Goal: Information Seeking & Learning: Check status

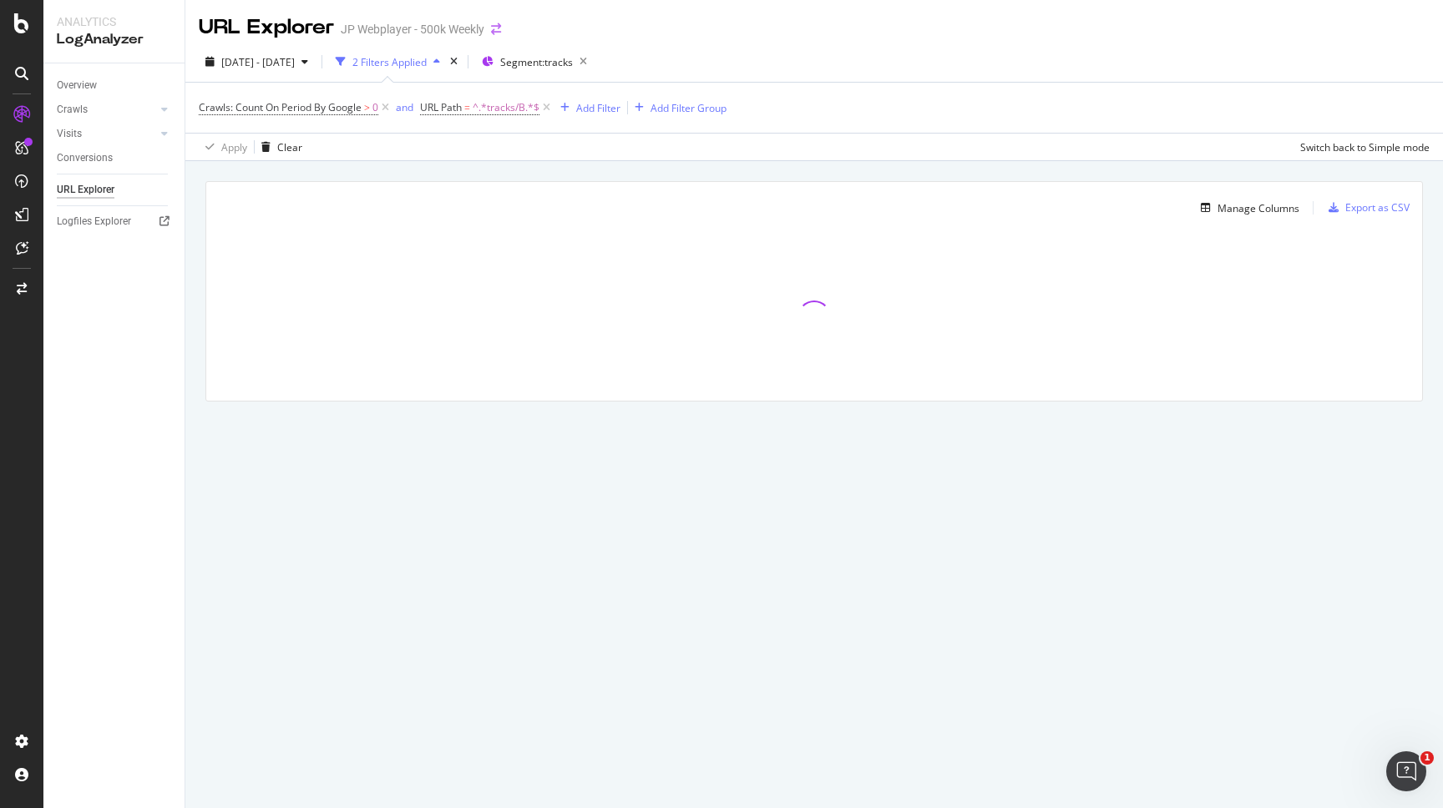
click at [500, 25] on icon "arrow-right-arrow-left" at bounding box center [496, 29] width 10 height 12
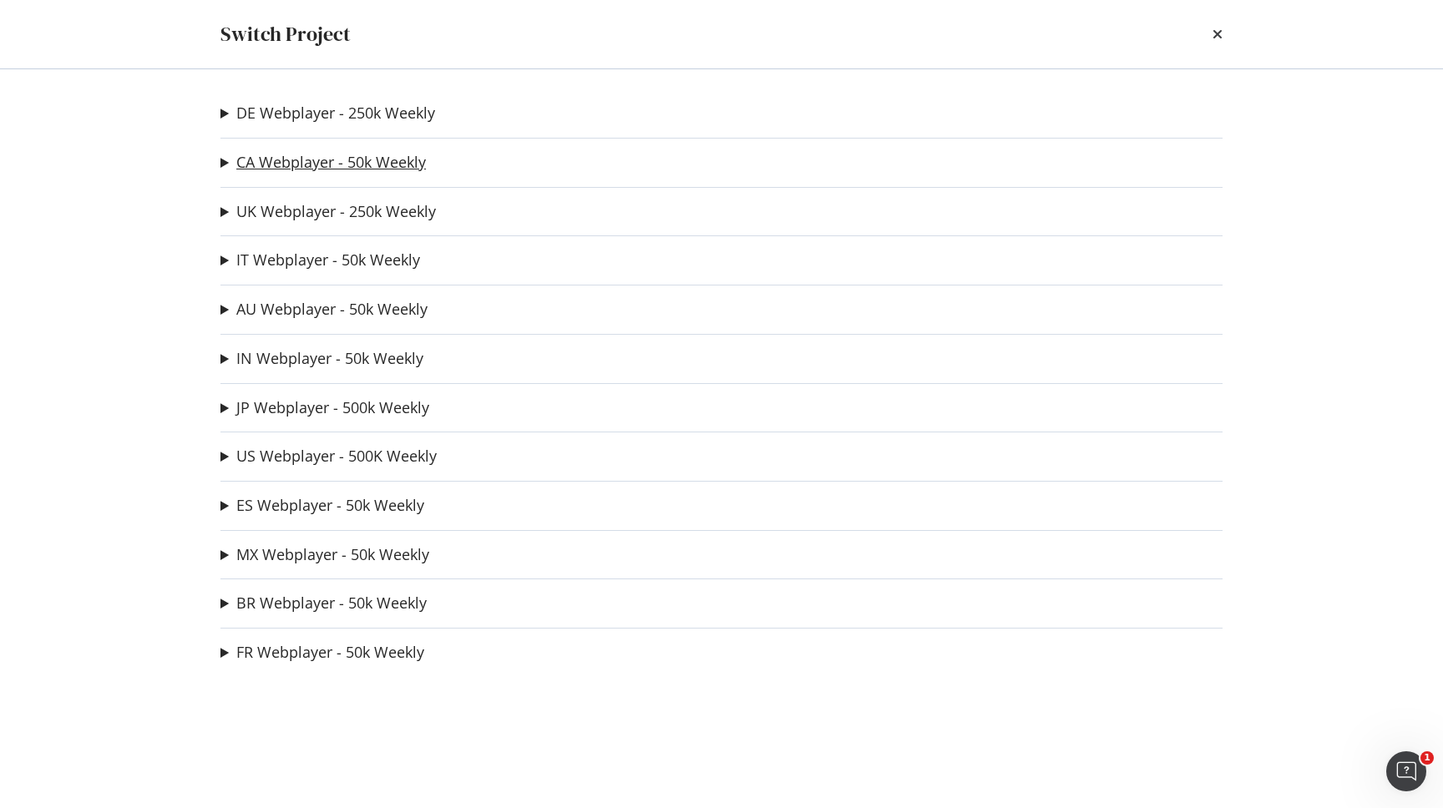
click at [285, 170] on link "CA Webplayer - 50k Weekly" at bounding box center [331, 163] width 190 height 18
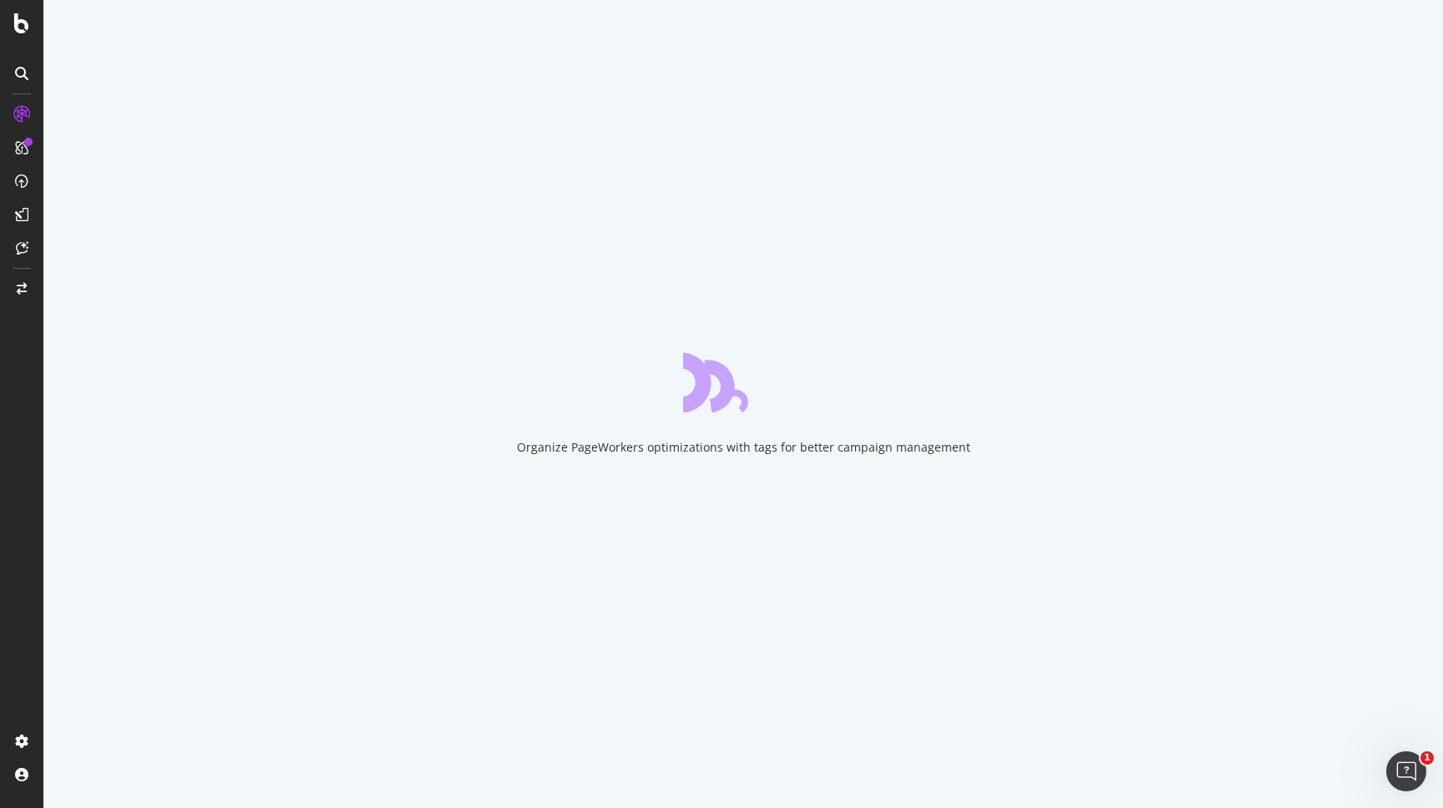
click at [670, 444] on div "Organize PageWorkers optimizations with tags for better campaign management" at bounding box center [743, 447] width 453 height 17
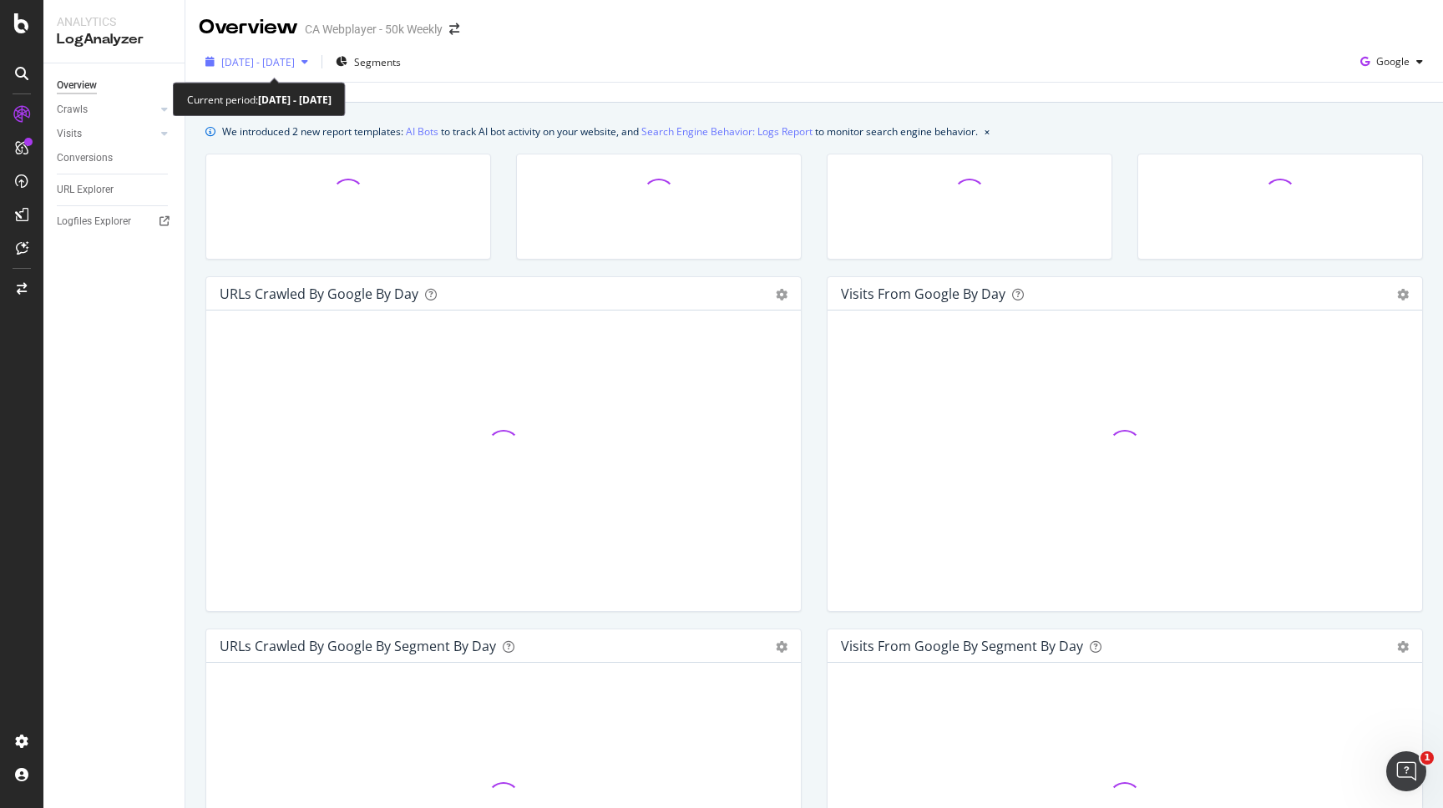
click at [295, 63] on span "[DATE] - [DATE]" at bounding box center [257, 62] width 73 height 14
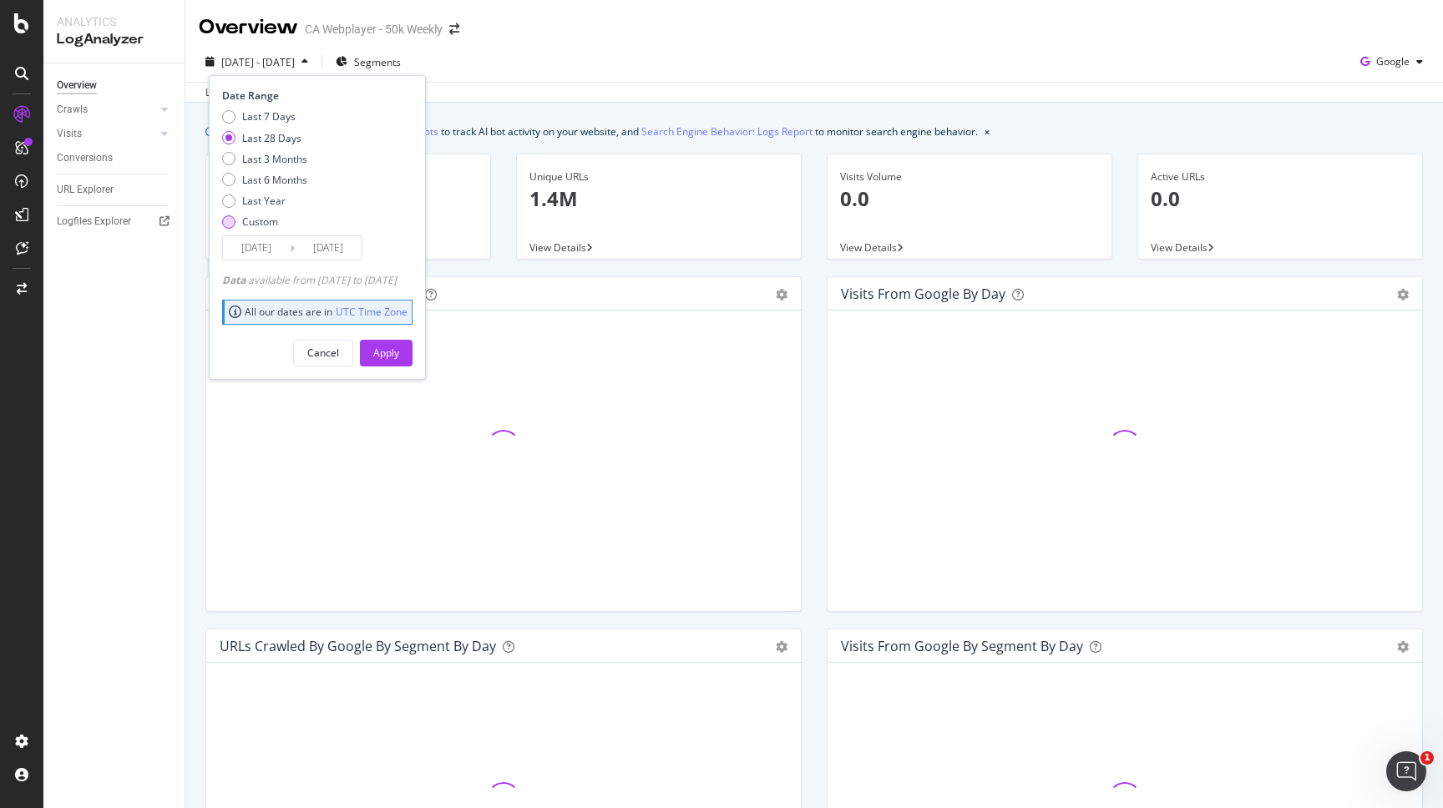
click at [264, 220] on div "Custom" at bounding box center [260, 222] width 36 height 14
click at [265, 249] on input "[DATE]" at bounding box center [256, 247] width 67 height 23
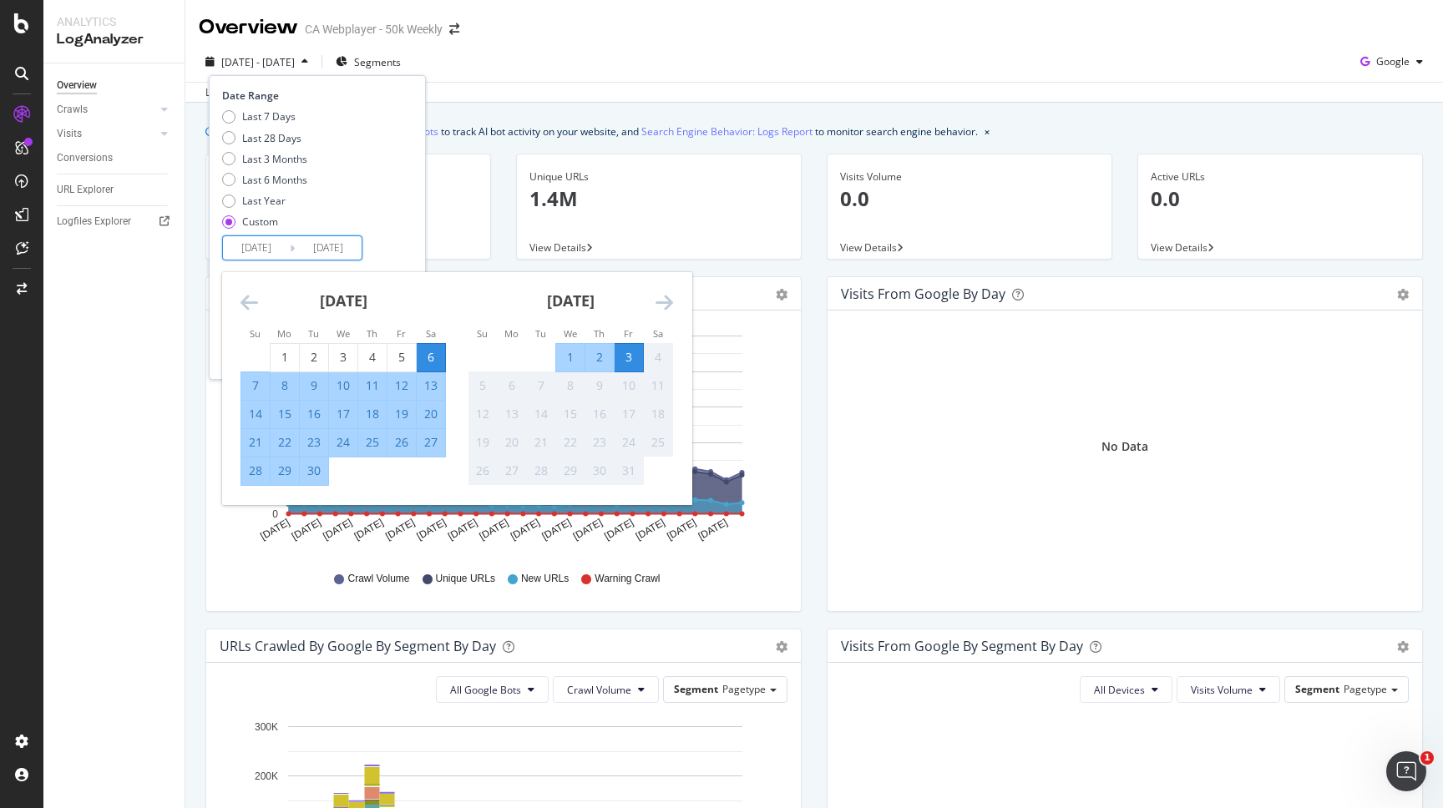
click at [257, 385] on div "7" at bounding box center [255, 385] width 28 height 17
type input "[DATE]"
click at [634, 365] on div "3" at bounding box center [628, 357] width 28 height 17
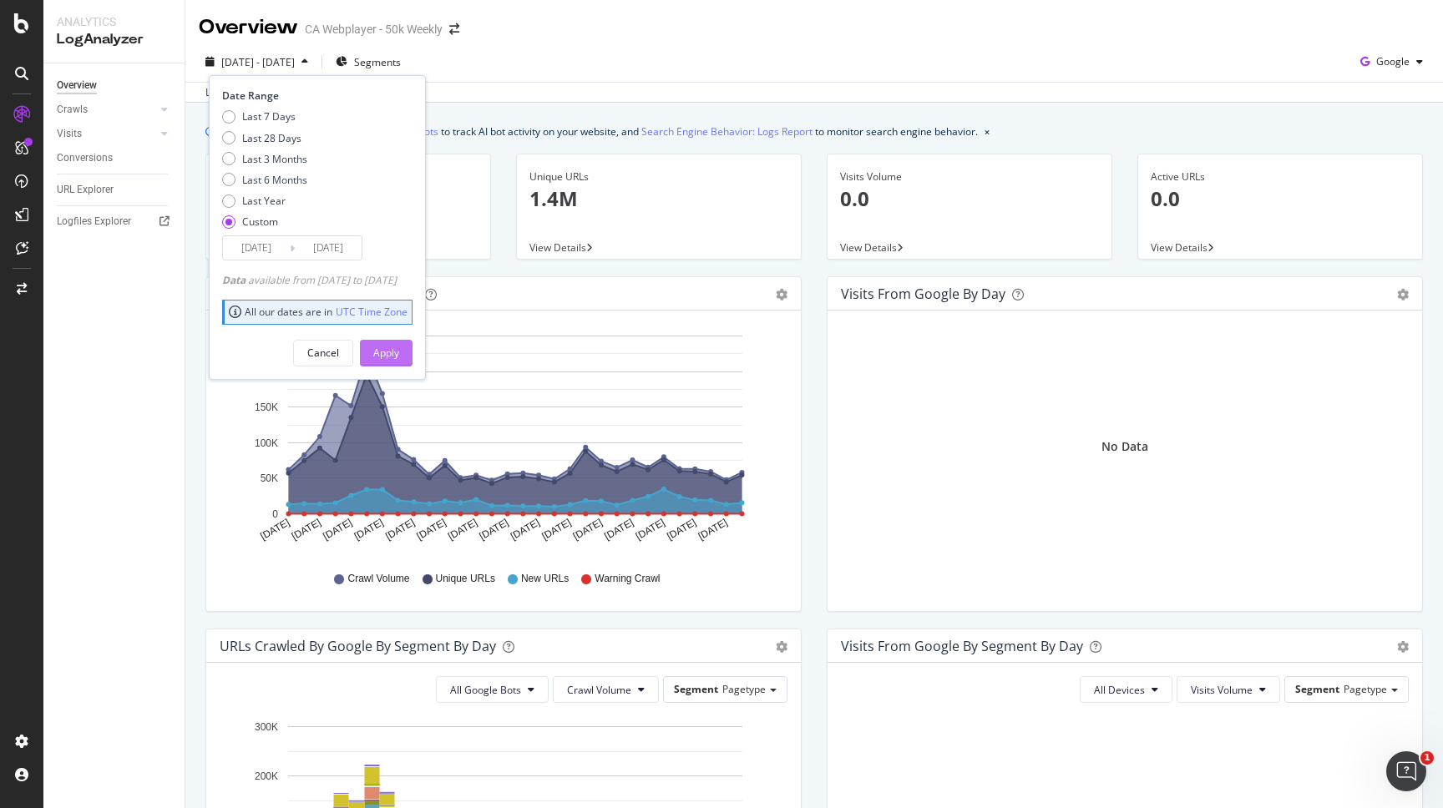
click at [399, 346] on div "Apply" at bounding box center [386, 353] width 26 height 14
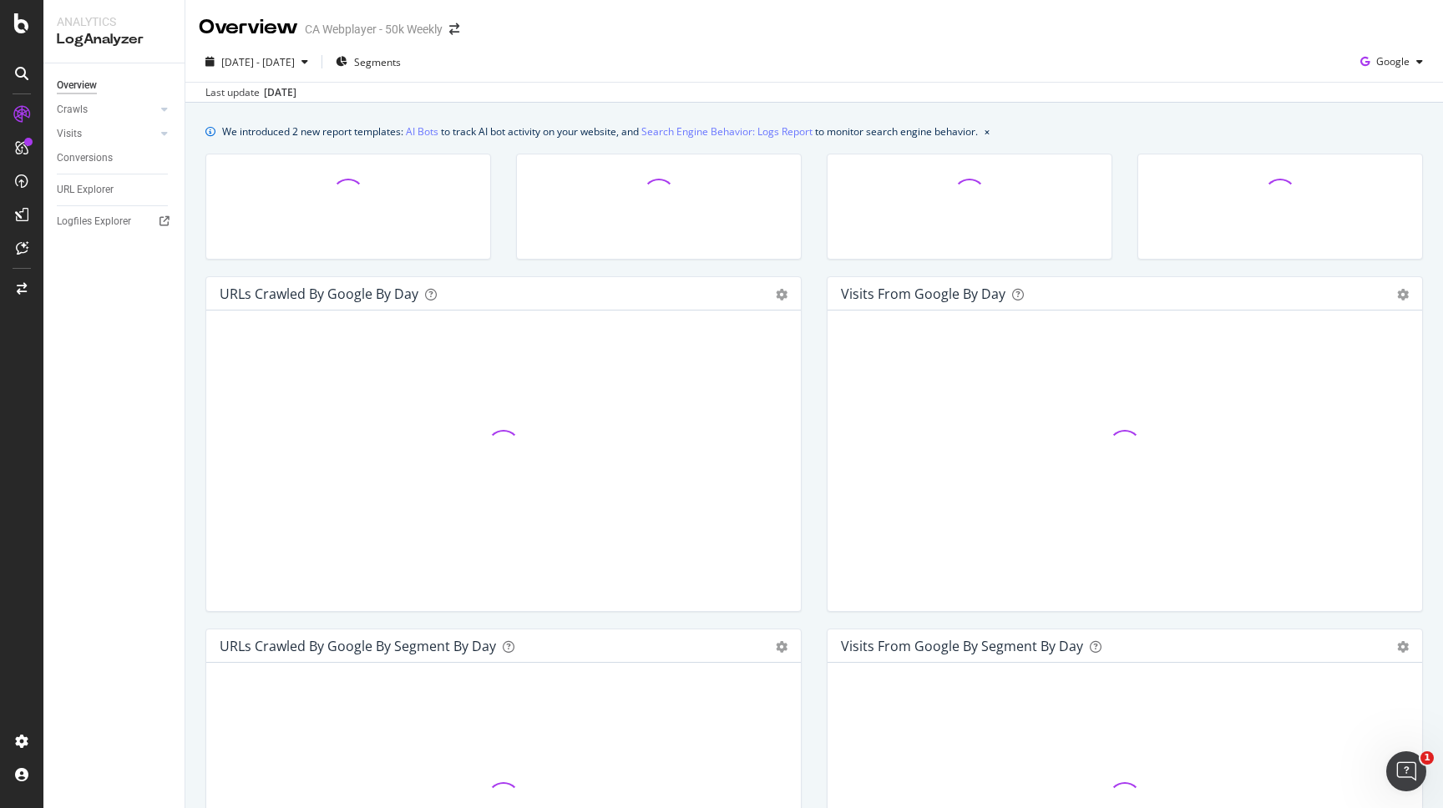
click at [408, 351] on div at bounding box center [504, 446] width 568 height 245
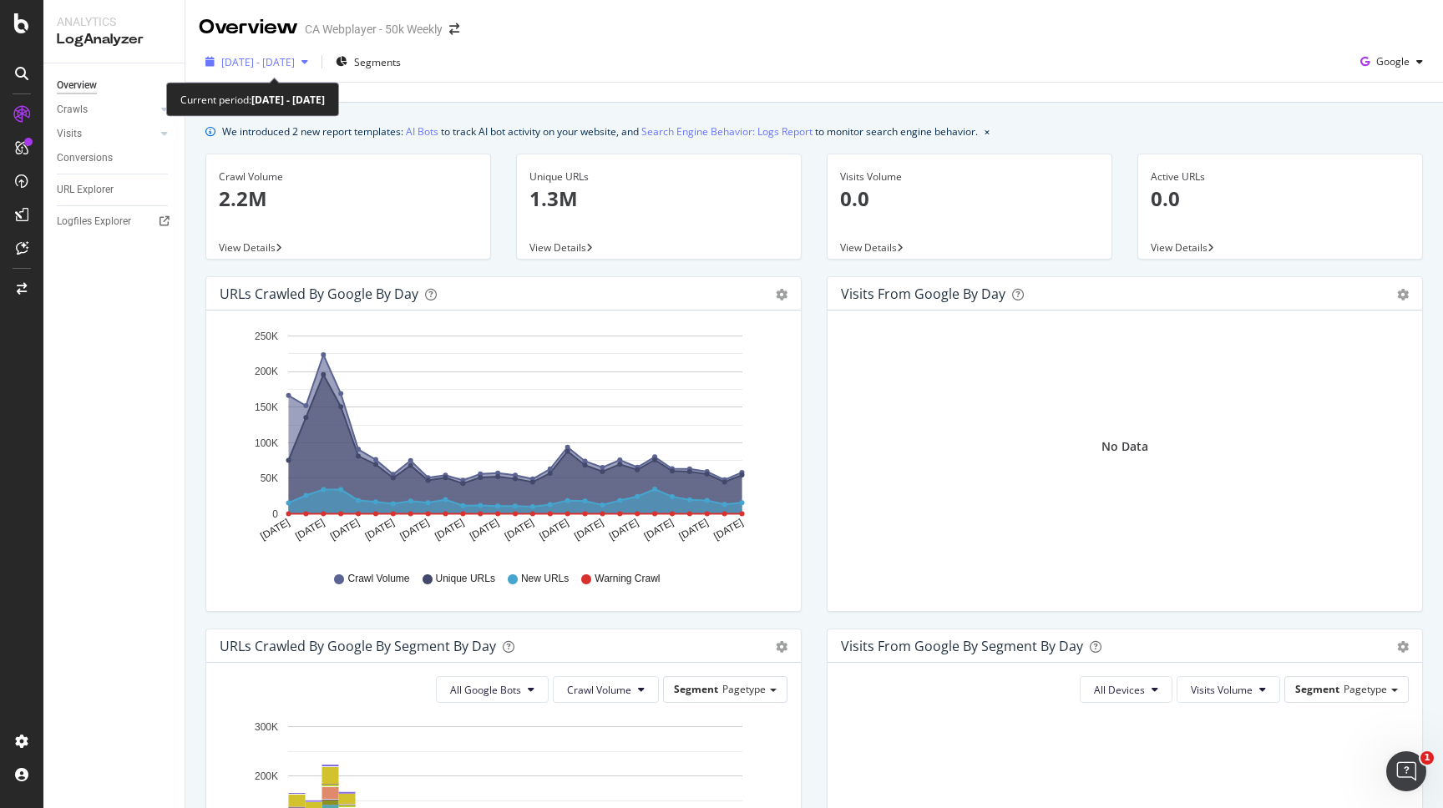
click at [315, 70] on div "[DATE] - [DATE]" at bounding box center [257, 61] width 116 height 25
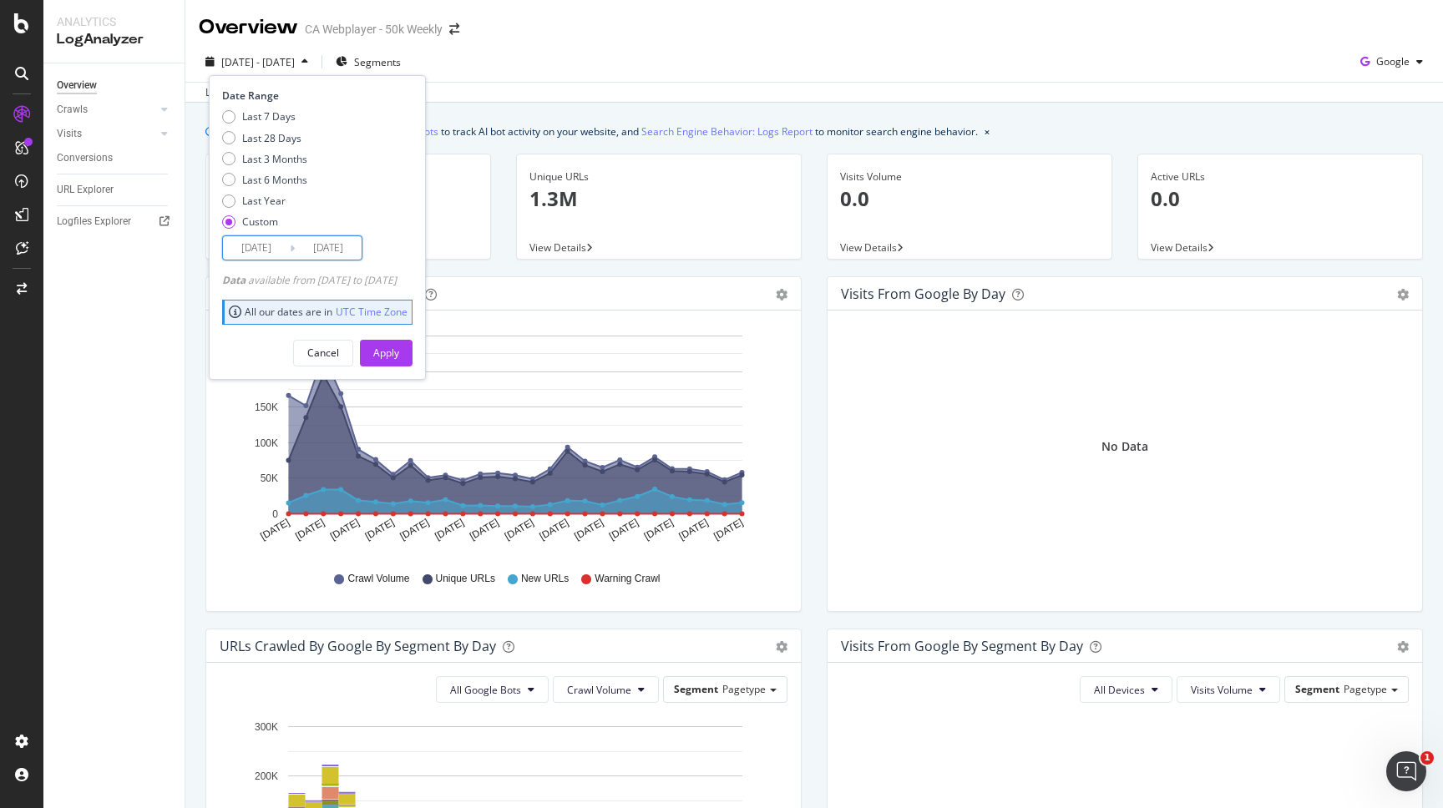
click at [316, 254] on input "[DATE]" at bounding box center [328, 247] width 67 height 23
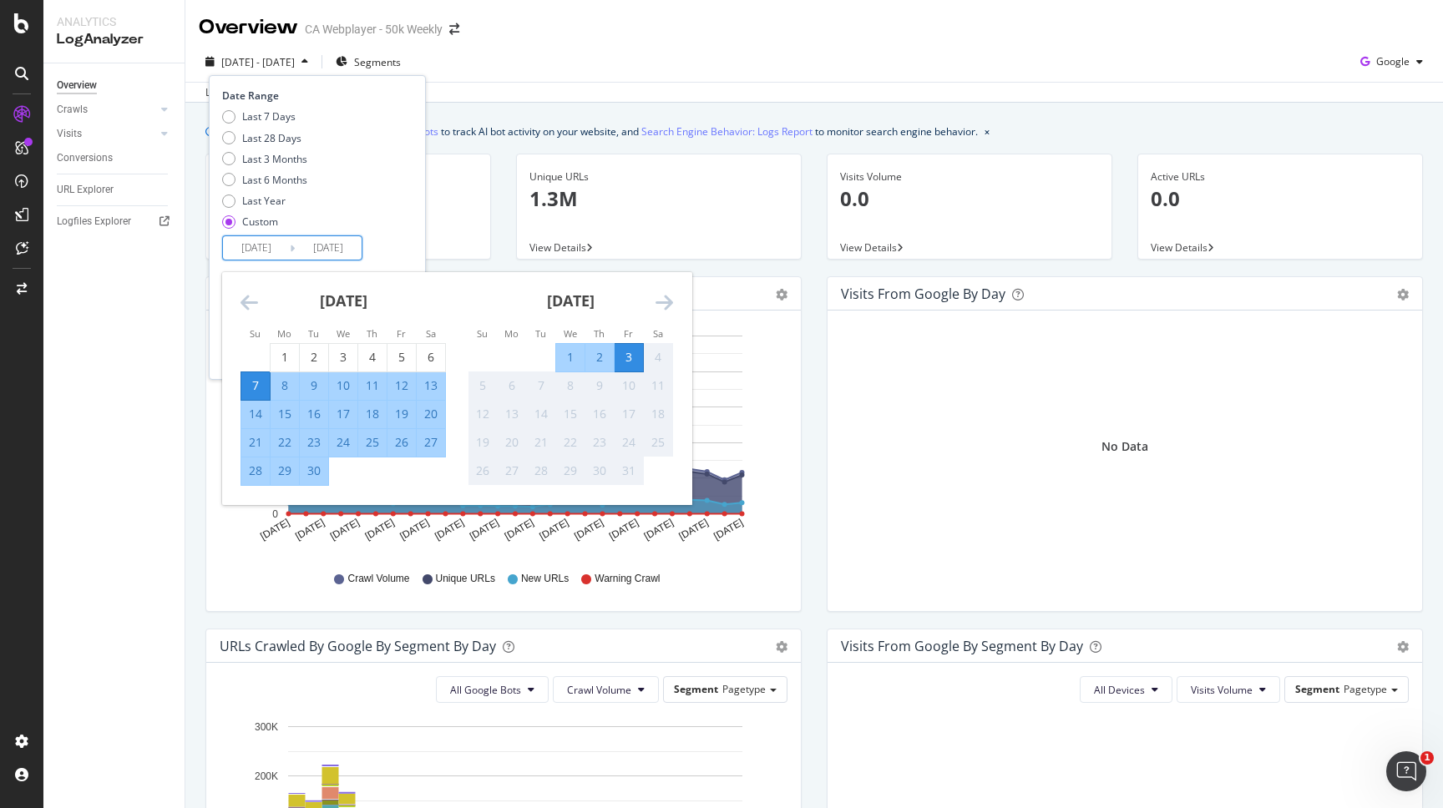
click at [252, 306] on icon "Move backward to switch to the previous month." at bounding box center [249, 302] width 18 height 20
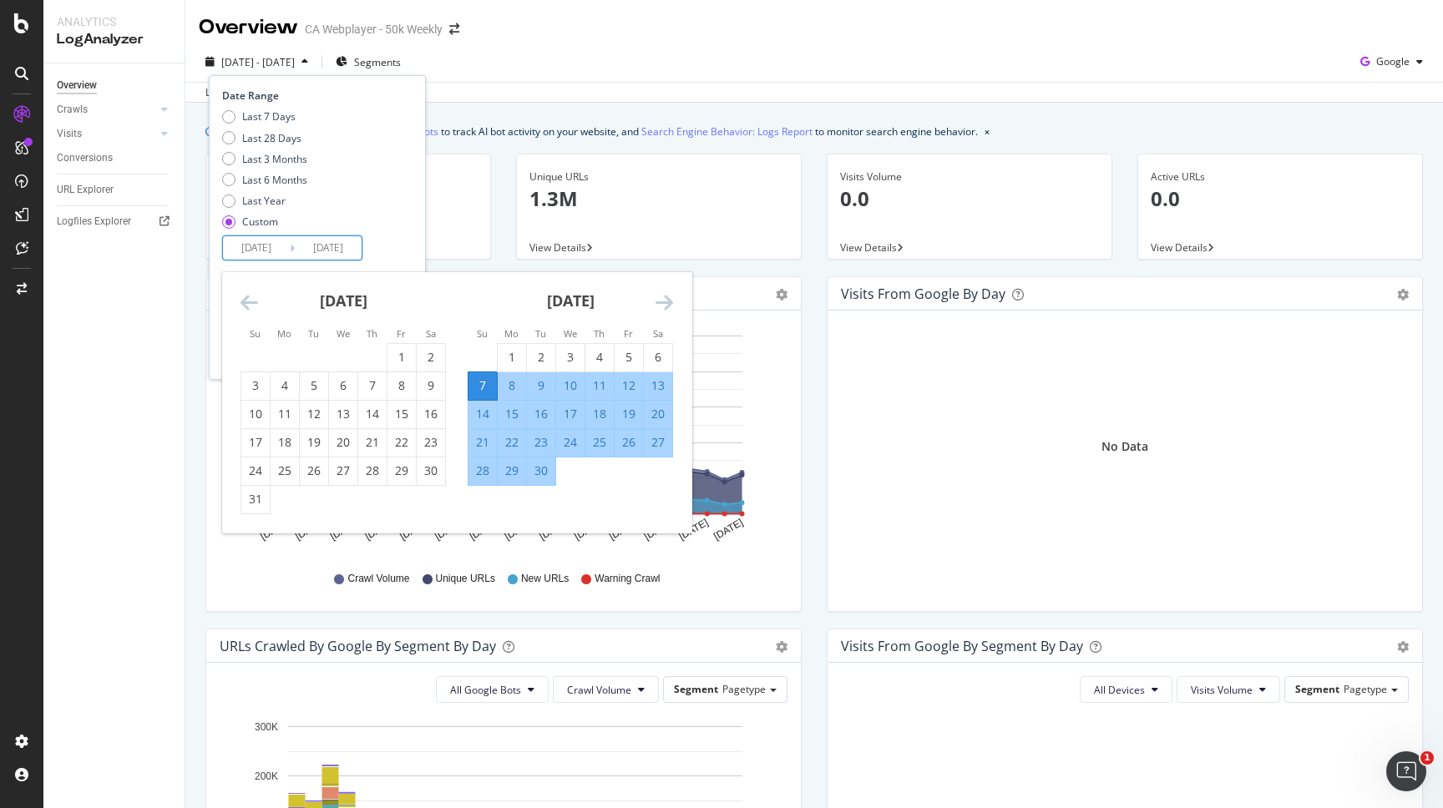
click at [248, 308] on icon "Move backward to switch to the previous month." at bounding box center [249, 302] width 18 height 20
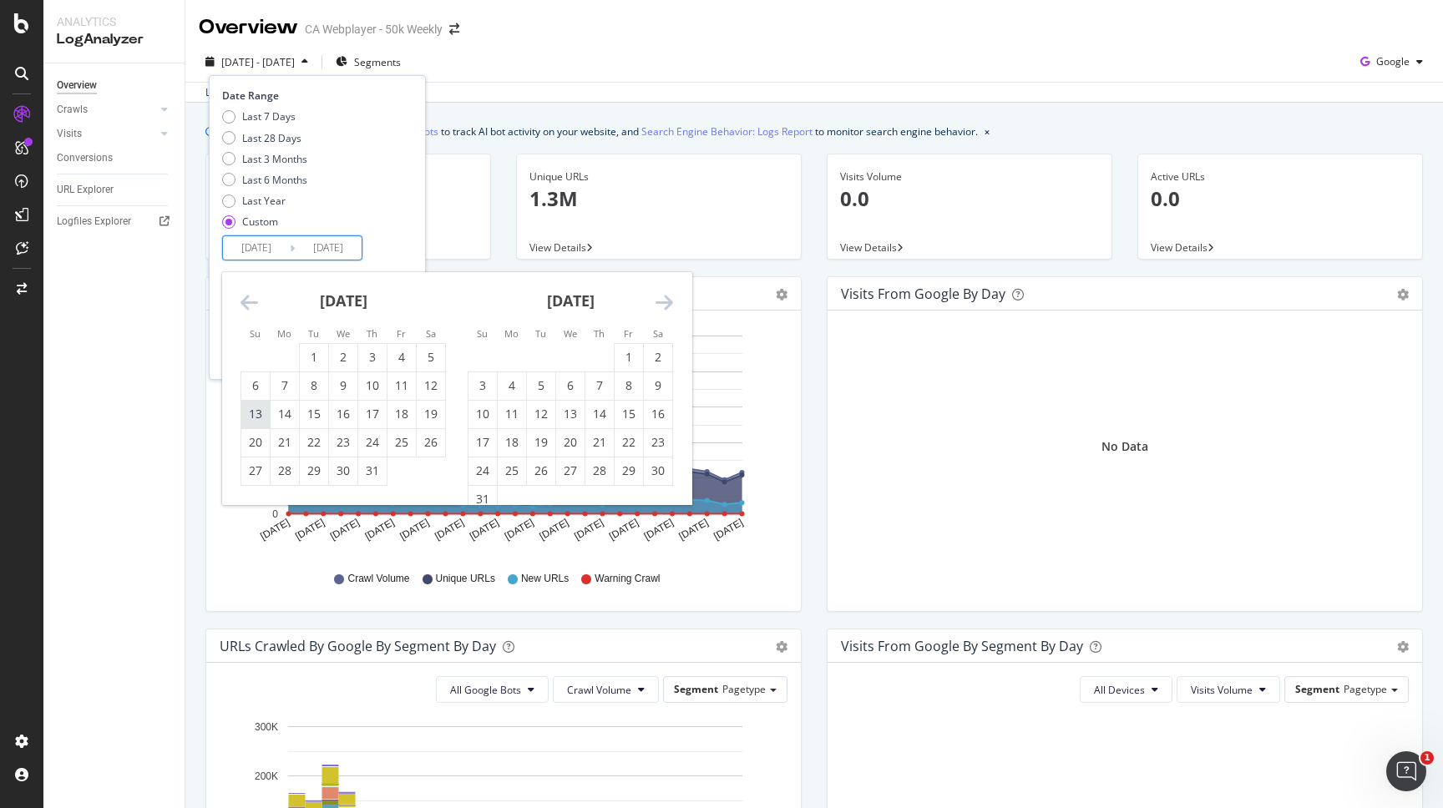
click at [261, 410] on div "13" at bounding box center [255, 414] width 28 height 17
type input "[DATE]"
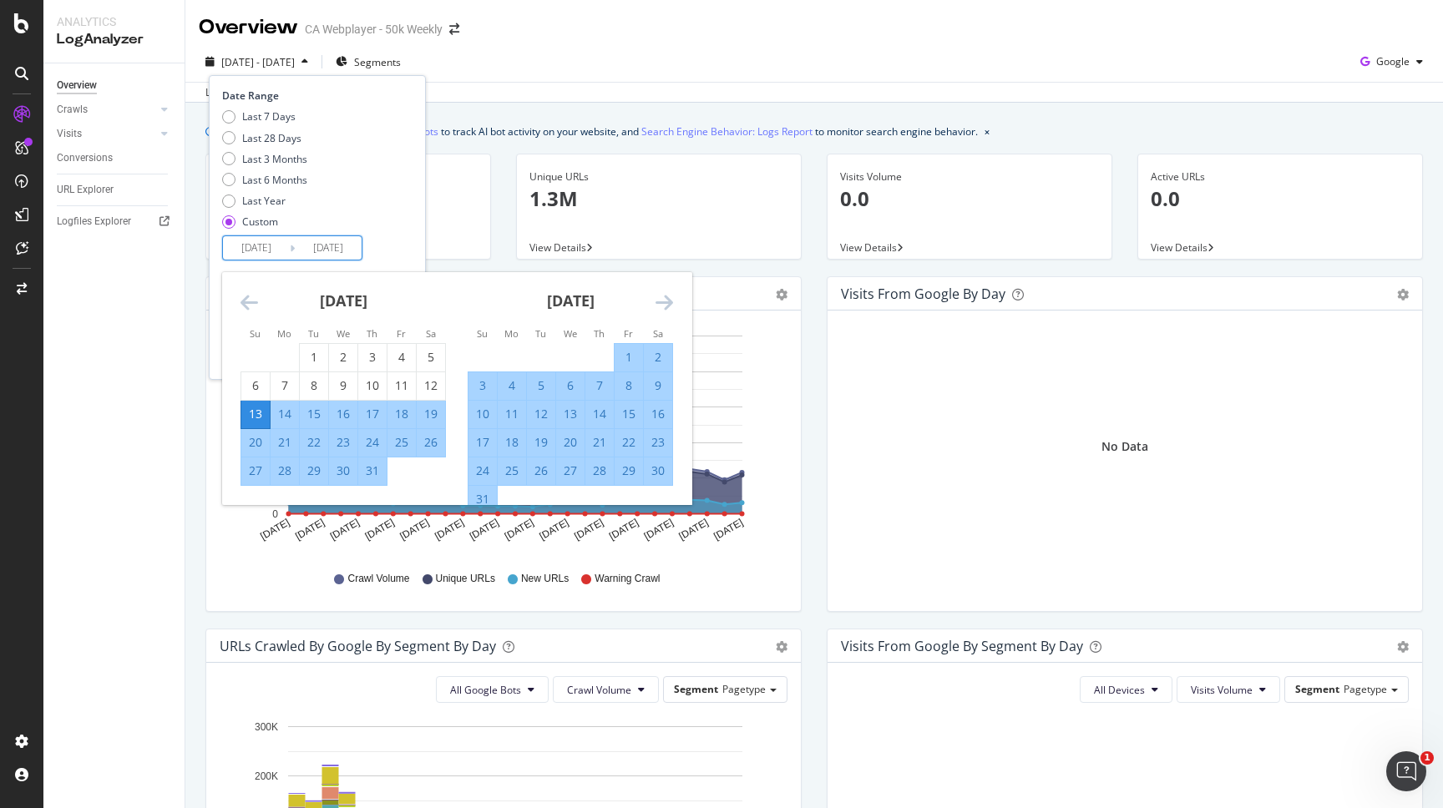
click at [335, 255] on input "[DATE]" at bounding box center [328, 247] width 67 height 23
click at [536, 426] on div "12" at bounding box center [541, 415] width 28 height 28
type input "[DATE]"
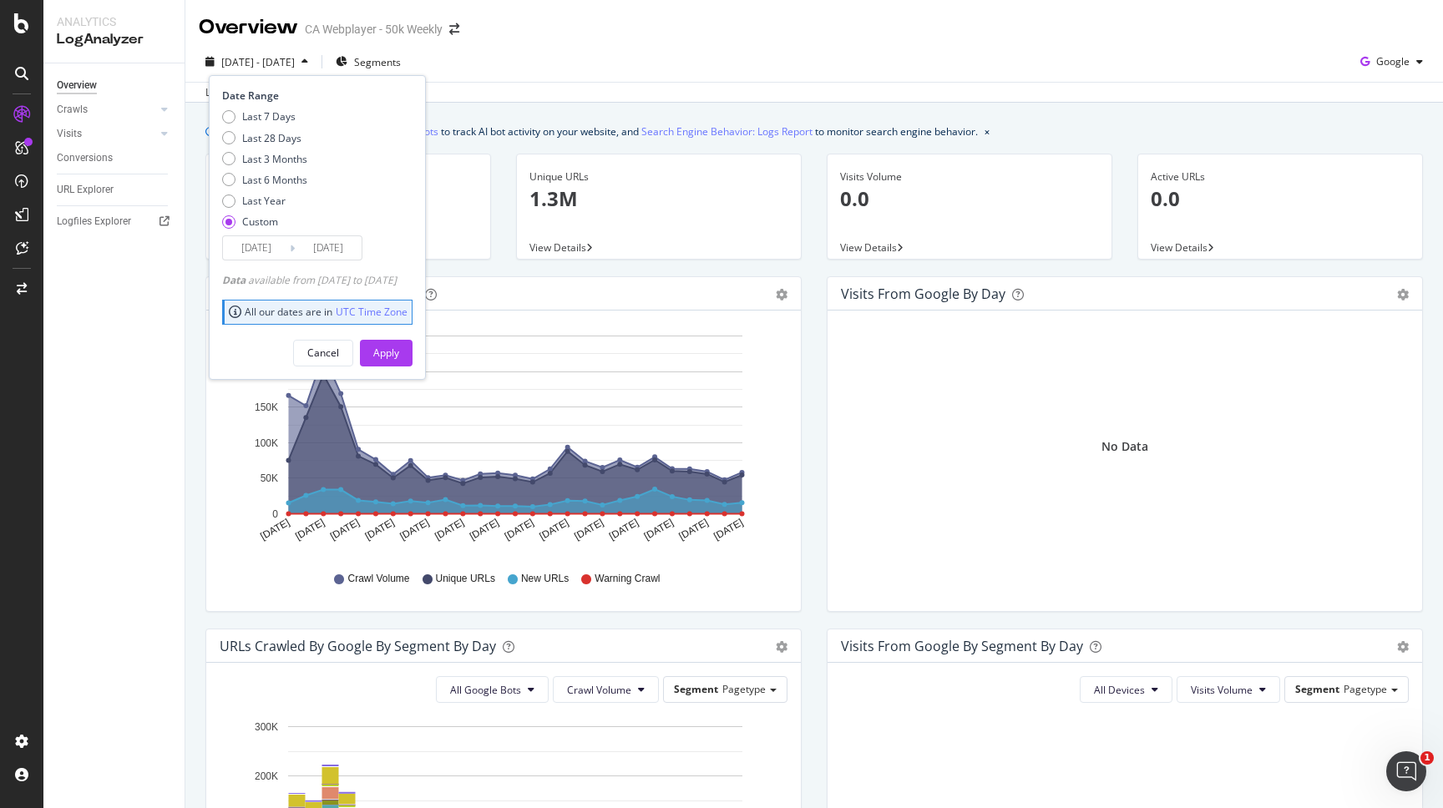
click at [290, 240] on div "[DATE] Navigate forward to interact with the calendar and select a date. Press …" at bounding box center [292, 247] width 140 height 25
click at [280, 240] on input "[DATE]" at bounding box center [256, 247] width 67 height 23
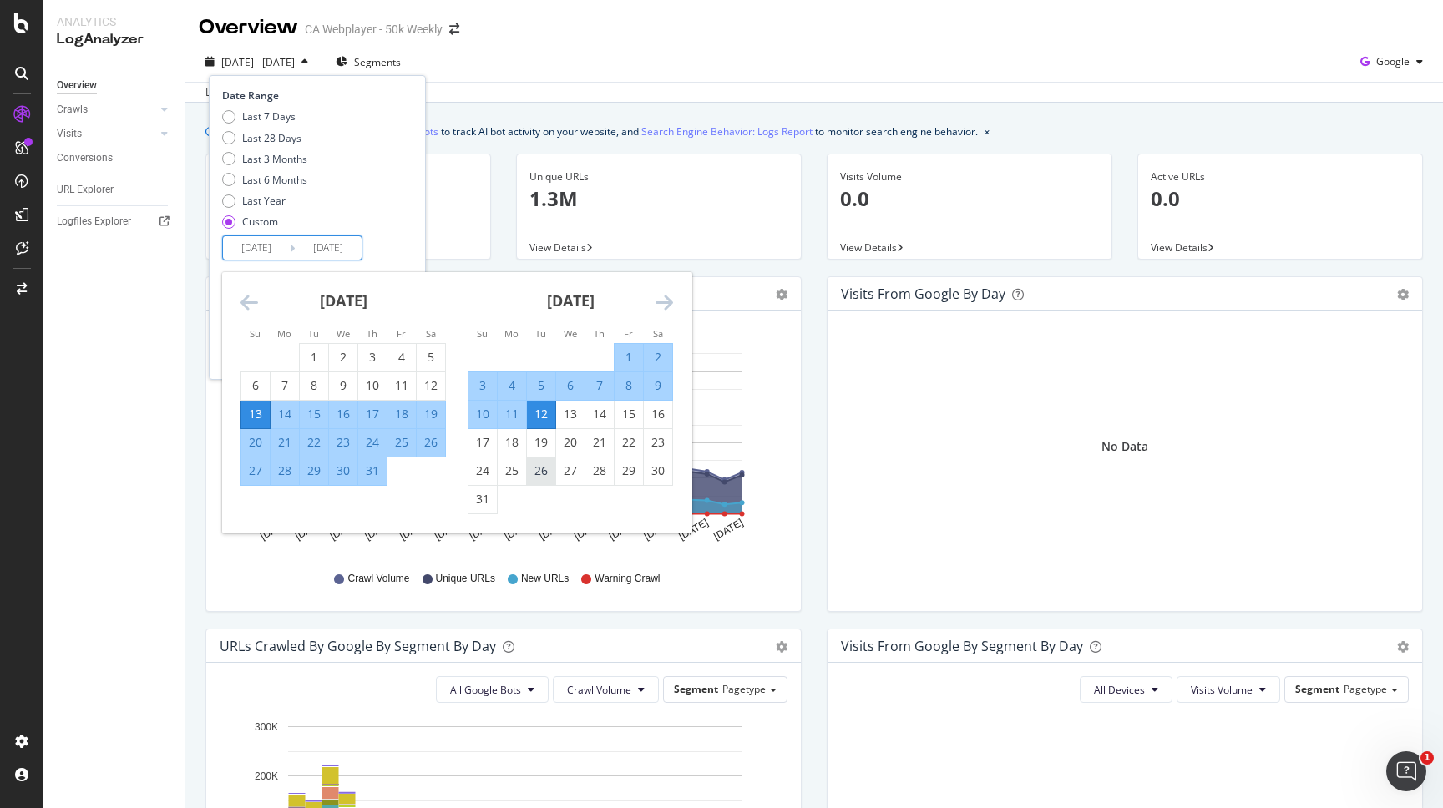
click at [528, 467] on div "26" at bounding box center [541, 470] width 28 height 17
type input "[DATE]"
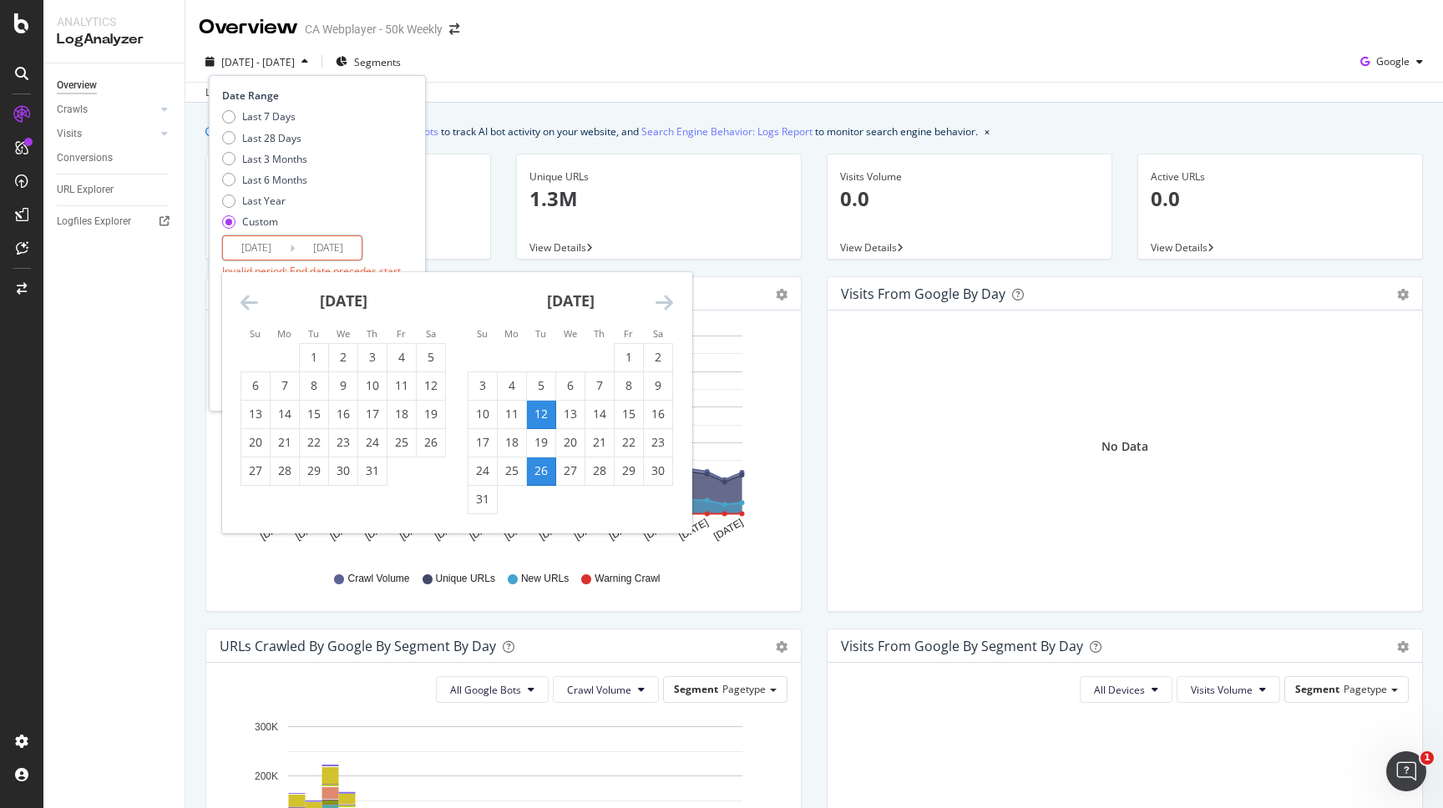
click at [660, 296] on icon "Move forward to switch to the next month." at bounding box center [664, 302] width 18 height 20
click at [513, 420] on div "15" at bounding box center [512, 414] width 28 height 17
type input "[DATE]"
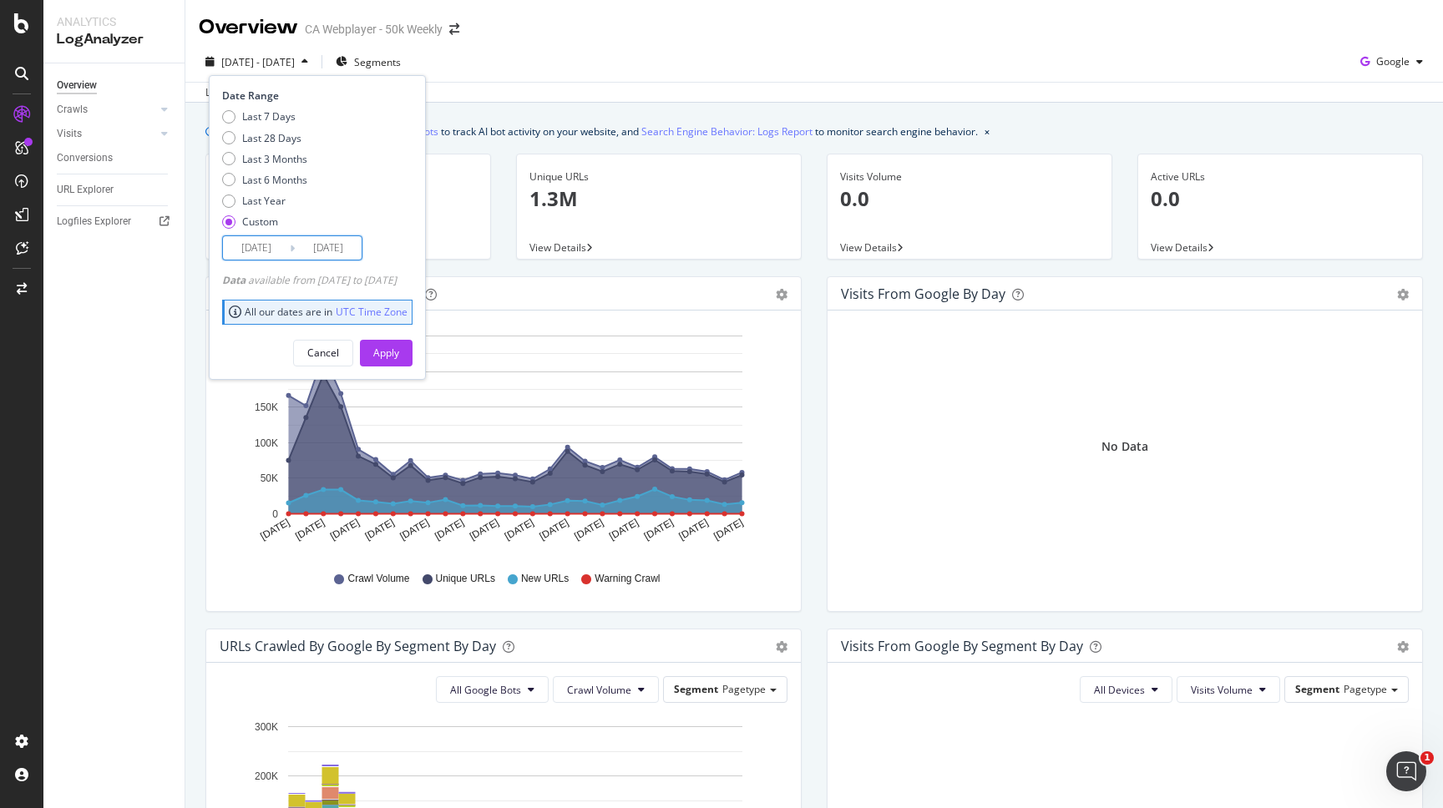
click at [260, 251] on input "[DATE]" at bounding box center [256, 247] width 67 height 23
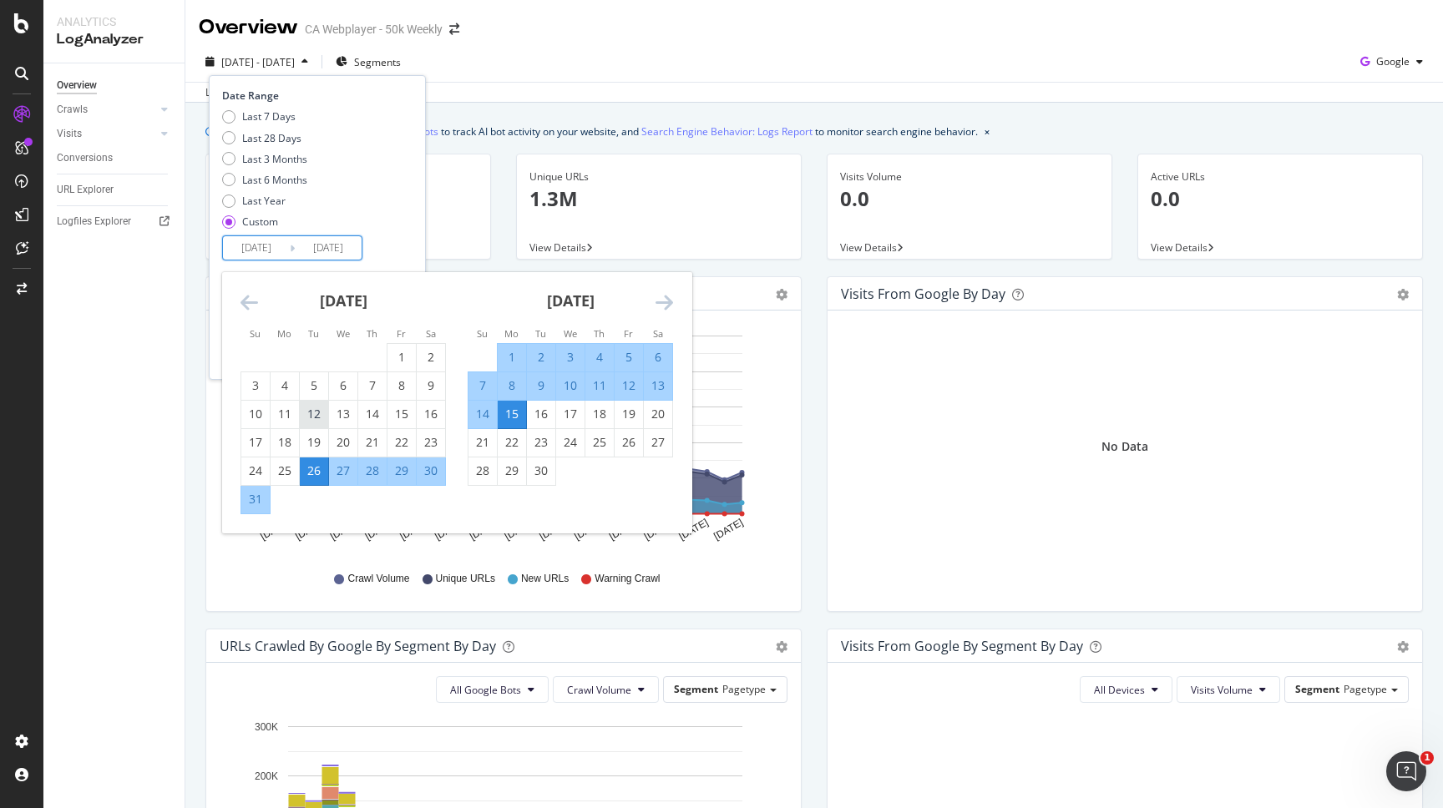
click at [313, 418] on div "12" at bounding box center [314, 414] width 28 height 17
type input "[DATE]"
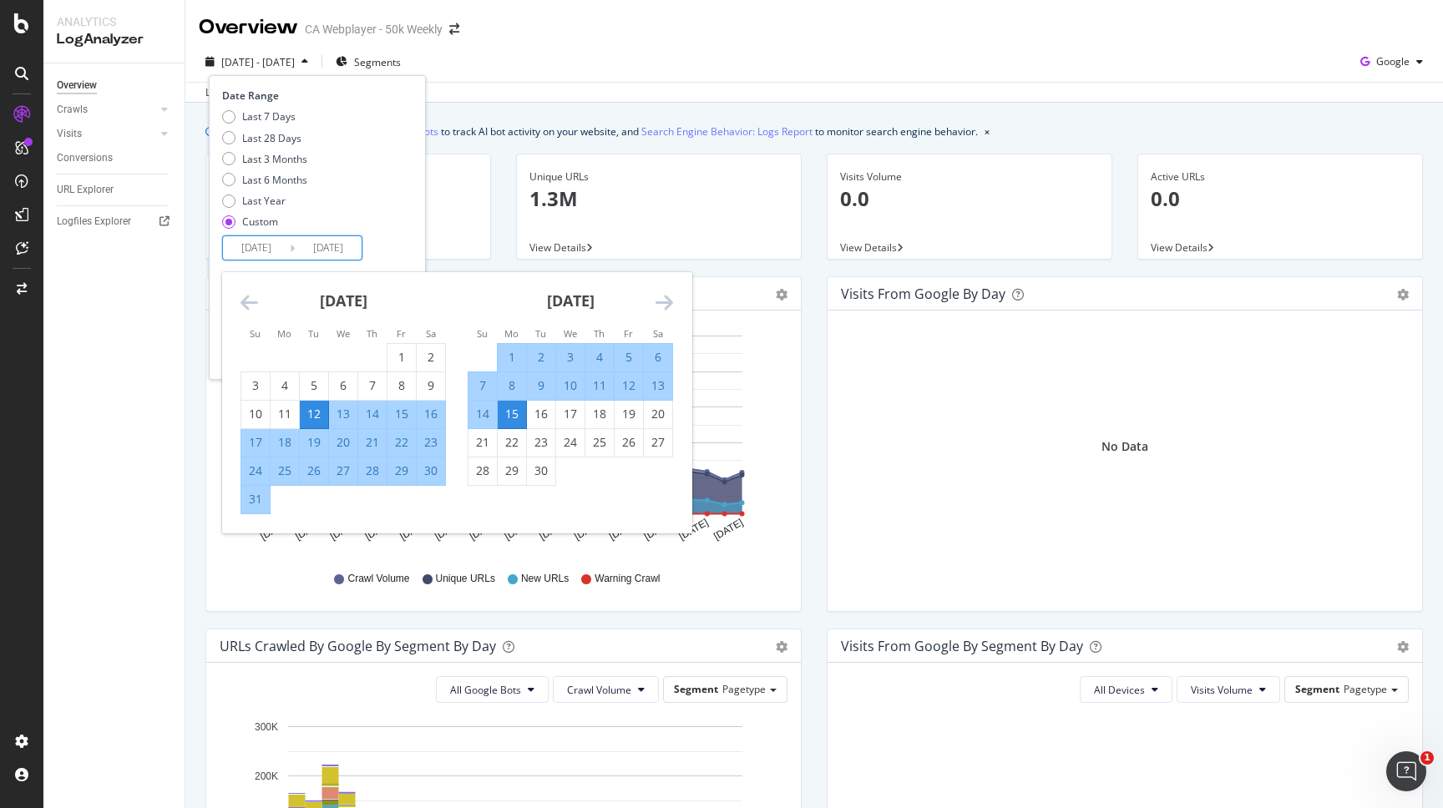
click at [402, 219] on div "Last 7 Days Last 28 Days Last 3 Months Last 6 Months Last Year Custom" at bounding box center [315, 172] width 186 height 126
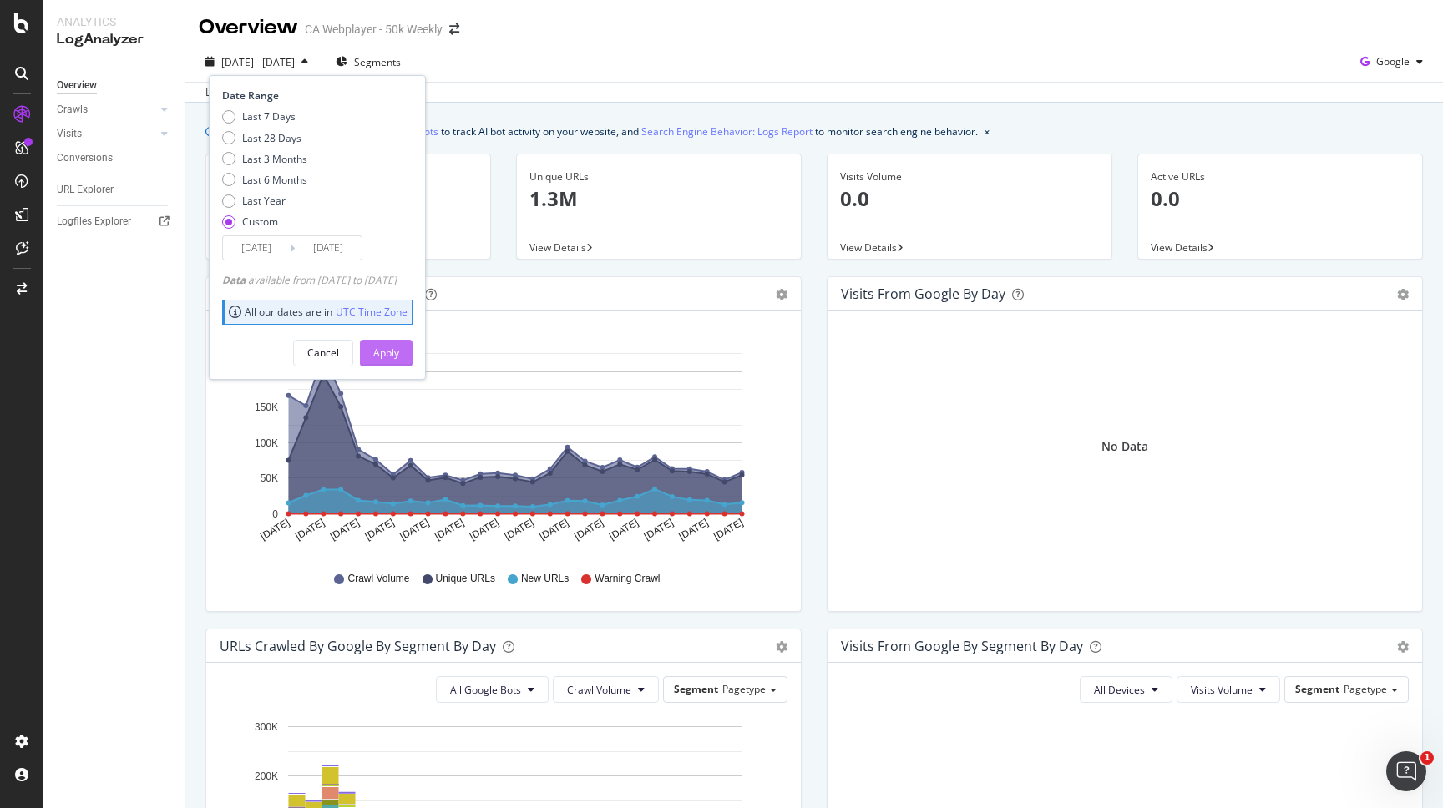
click at [399, 364] on div "Apply" at bounding box center [386, 353] width 26 height 25
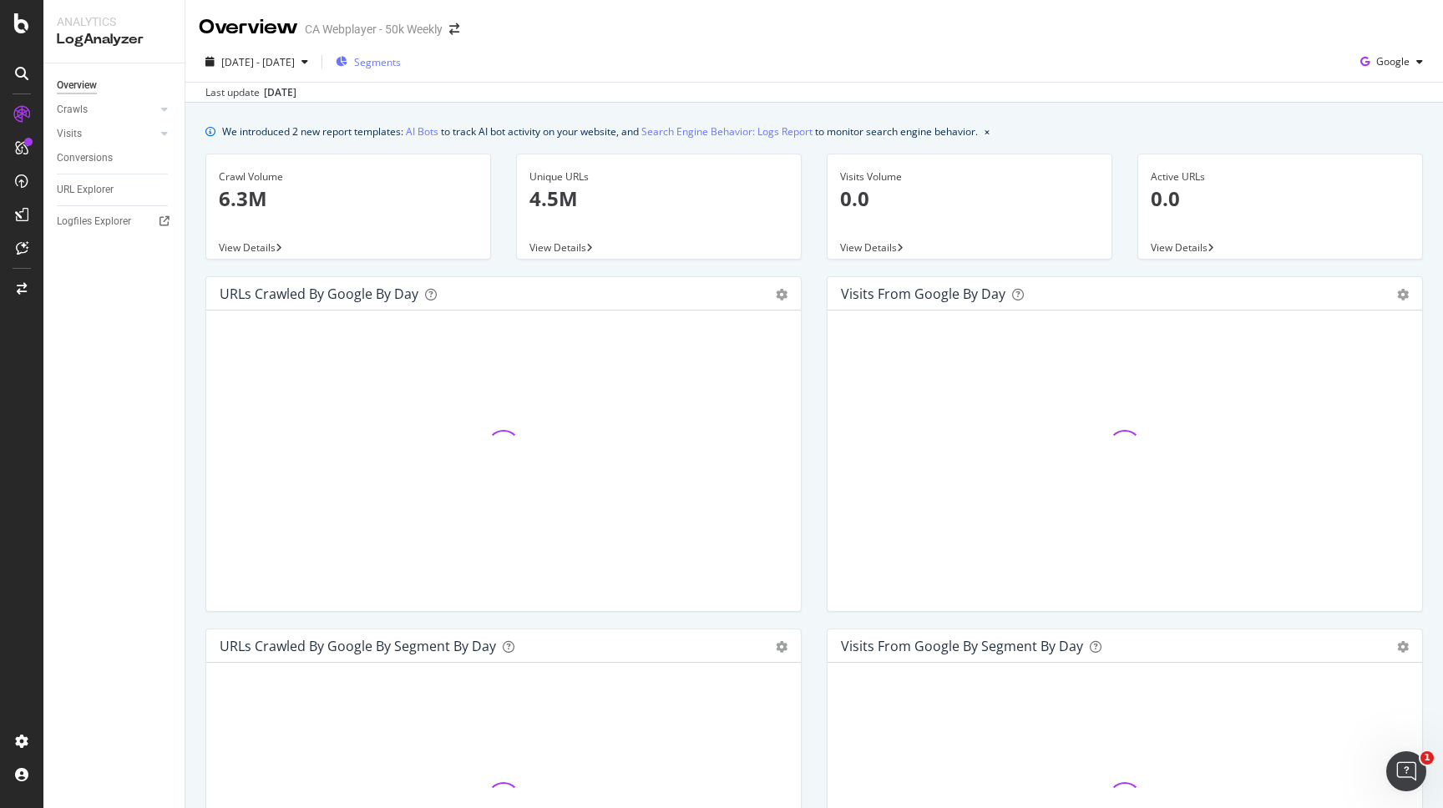
click at [401, 62] on span "Segments" at bounding box center [377, 62] width 47 height 14
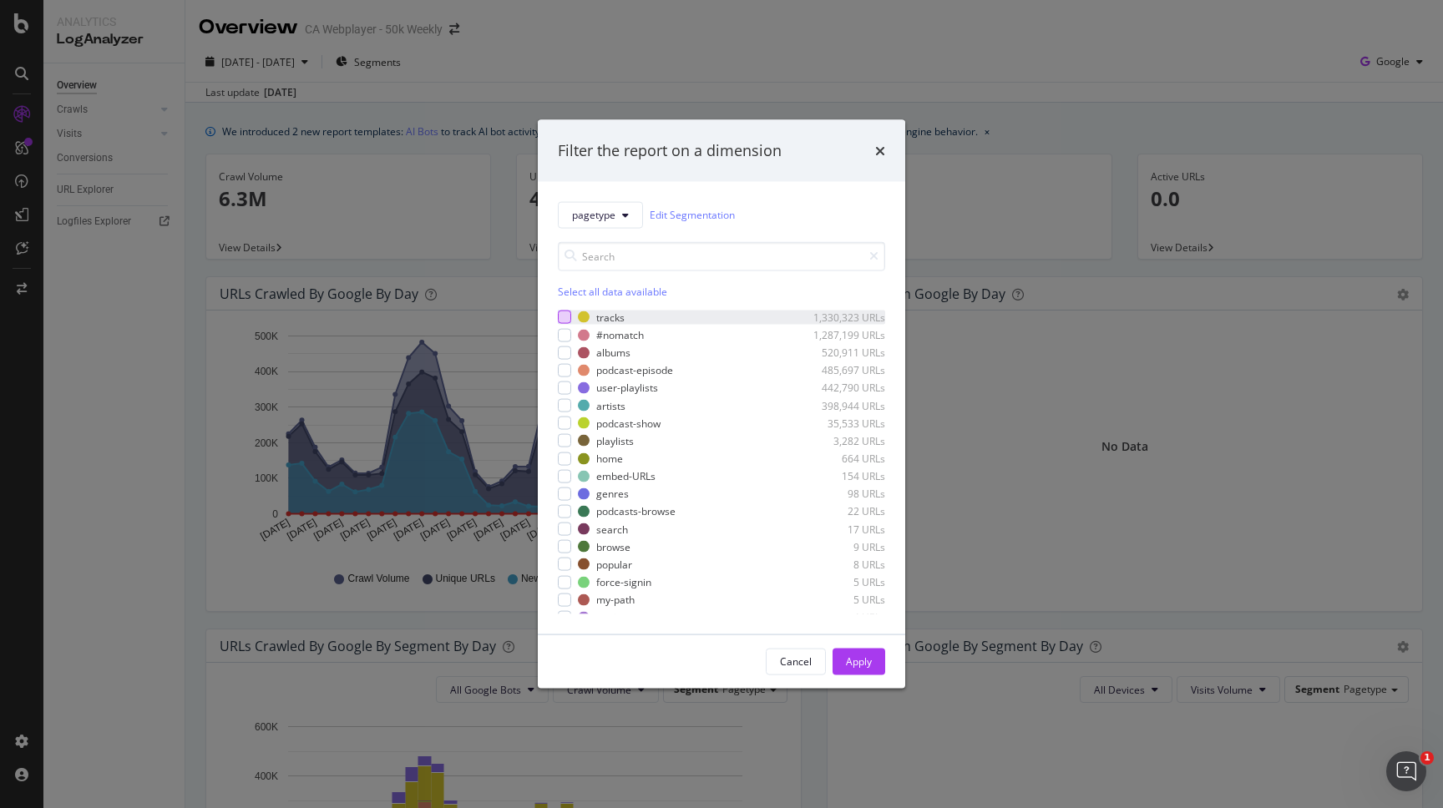
click at [569, 318] on div "modal" at bounding box center [564, 317] width 13 height 13
click at [887, 669] on div "Cancel Apply" at bounding box center [721, 660] width 367 height 53
click at [875, 667] on button "Apply" at bounding box center [858, 661] width 53 height 27
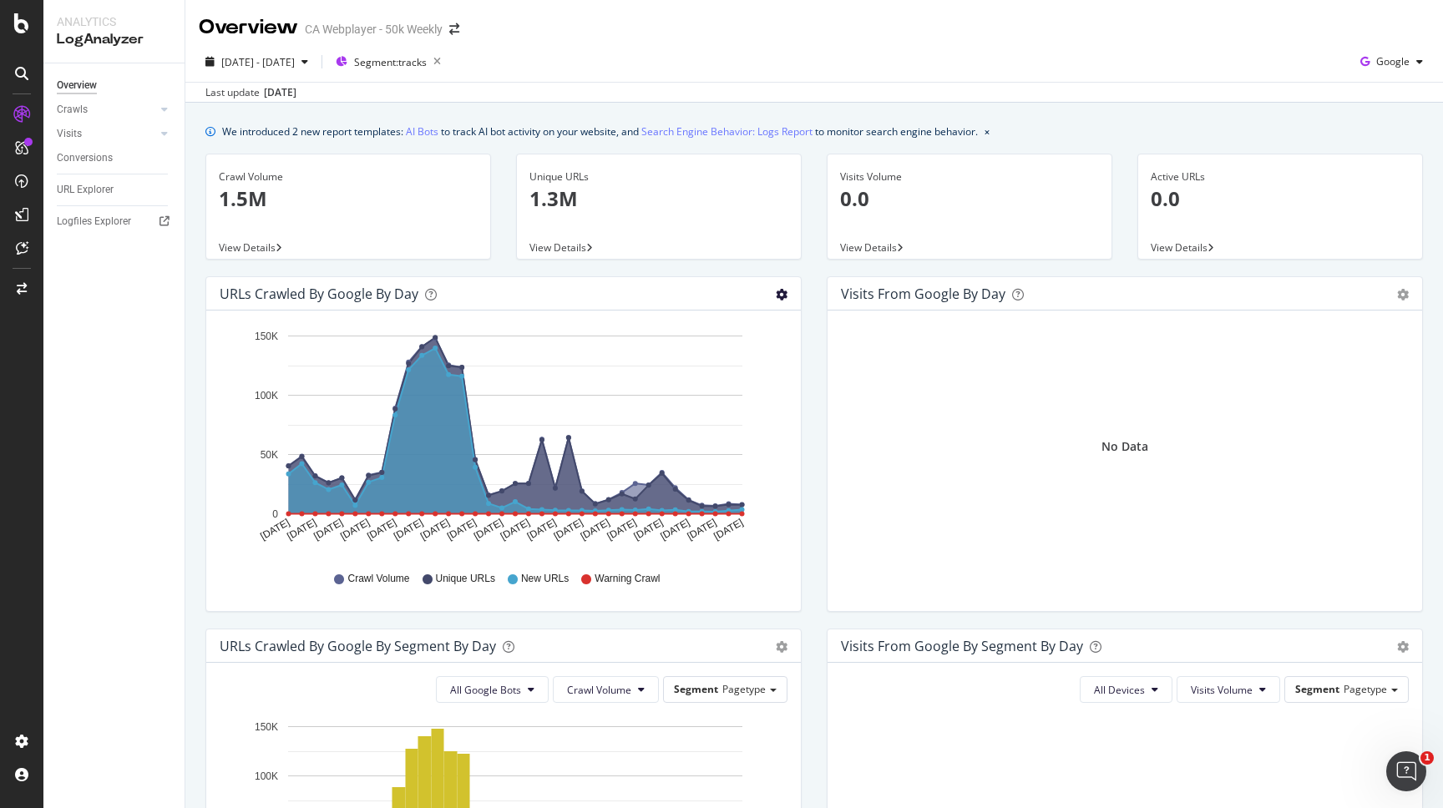
click at [778, 300] on icon "gear" at bounding box center [782, 295] width 12 height 12
click at [740, 356] on span "Table" at bounding box center [733, 362] width 132 height 25
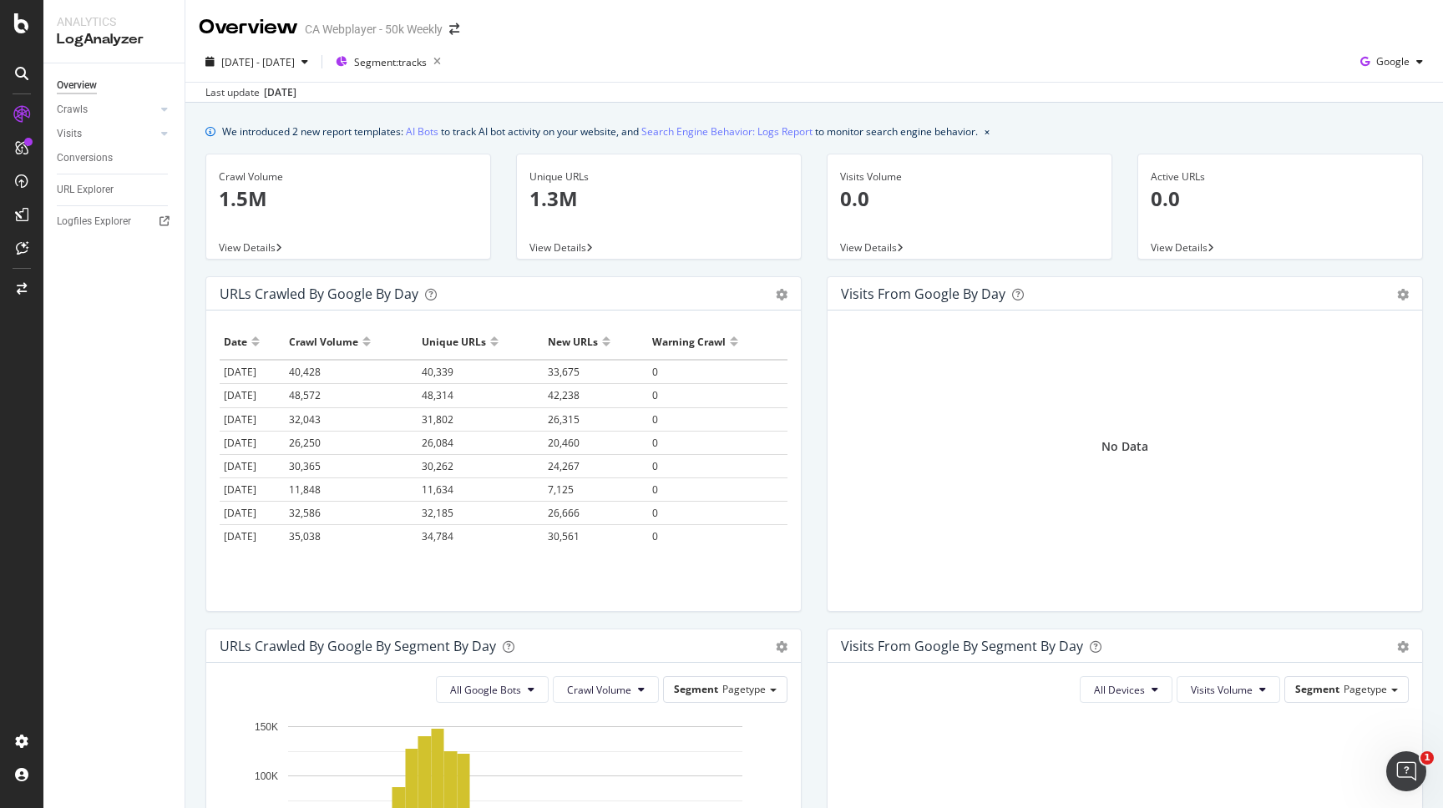
drag, startPoint x: 220, startPoint y: 368, endPoint x: 275, endPoint y: 368, distance: 55.1
click at [275, 368] on td "[DATE]" at bounding box center [252, 372] width 65 height 24
click at [217, 334] on div "Hold CMD (⌘) while clicking to filter the report. Date Crawl Volume Unique URLs…" at bounding box center [503, 461] width 594 height 301
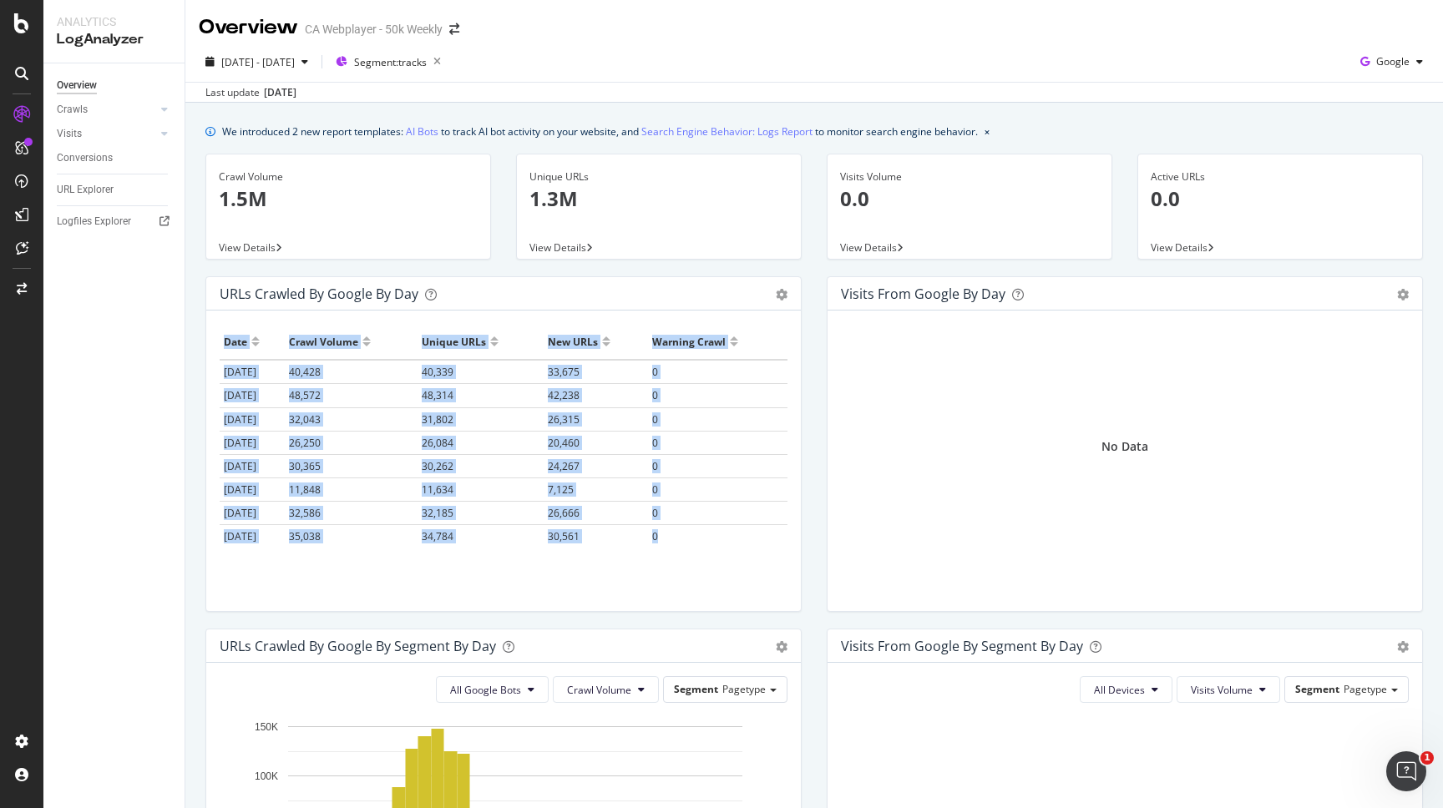
drag, startPoint x: 217, startPoint y: 334, endPoint x: 711, endPoint y: 545, distance: 537.4
click at [711, 545] on div "Hold CMD (⌘) while clicking to filter the report. Date Crawl Volume Unique URLs…" at bounding box center [503, 461] width 594 height 301
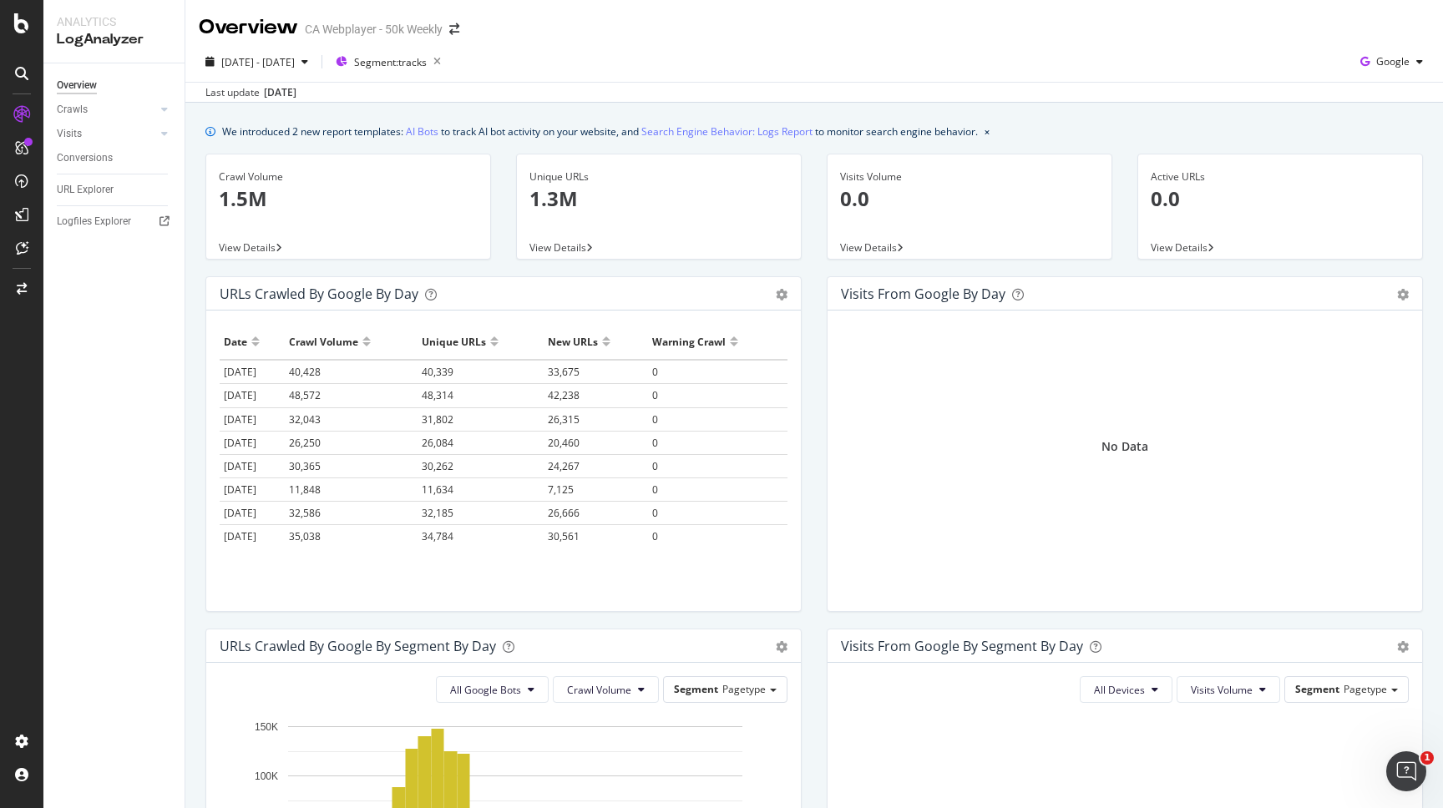
click at [225, 347] on div "Date" at bounding box center [235, 341] width 23 height 27
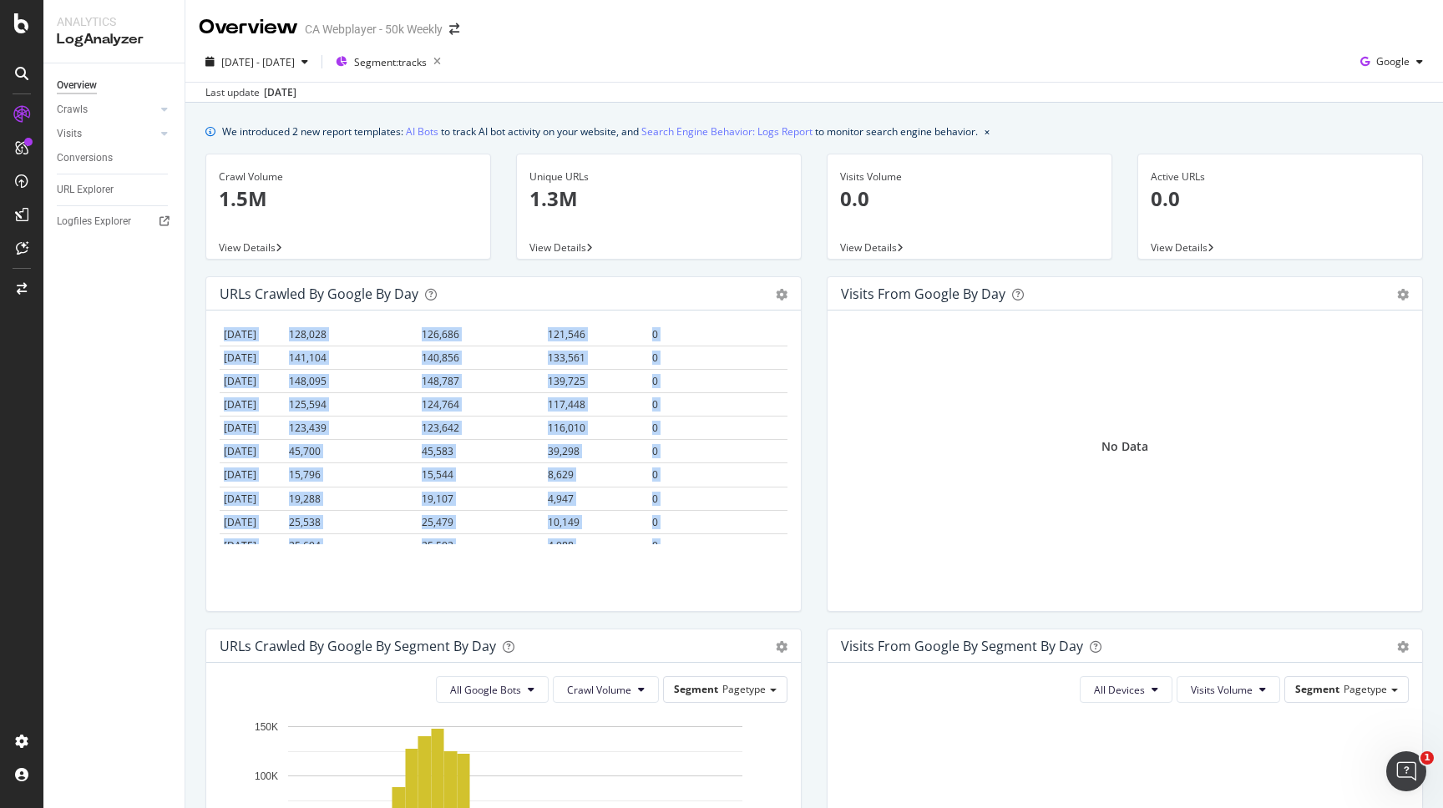
scroll to position [638, 0]
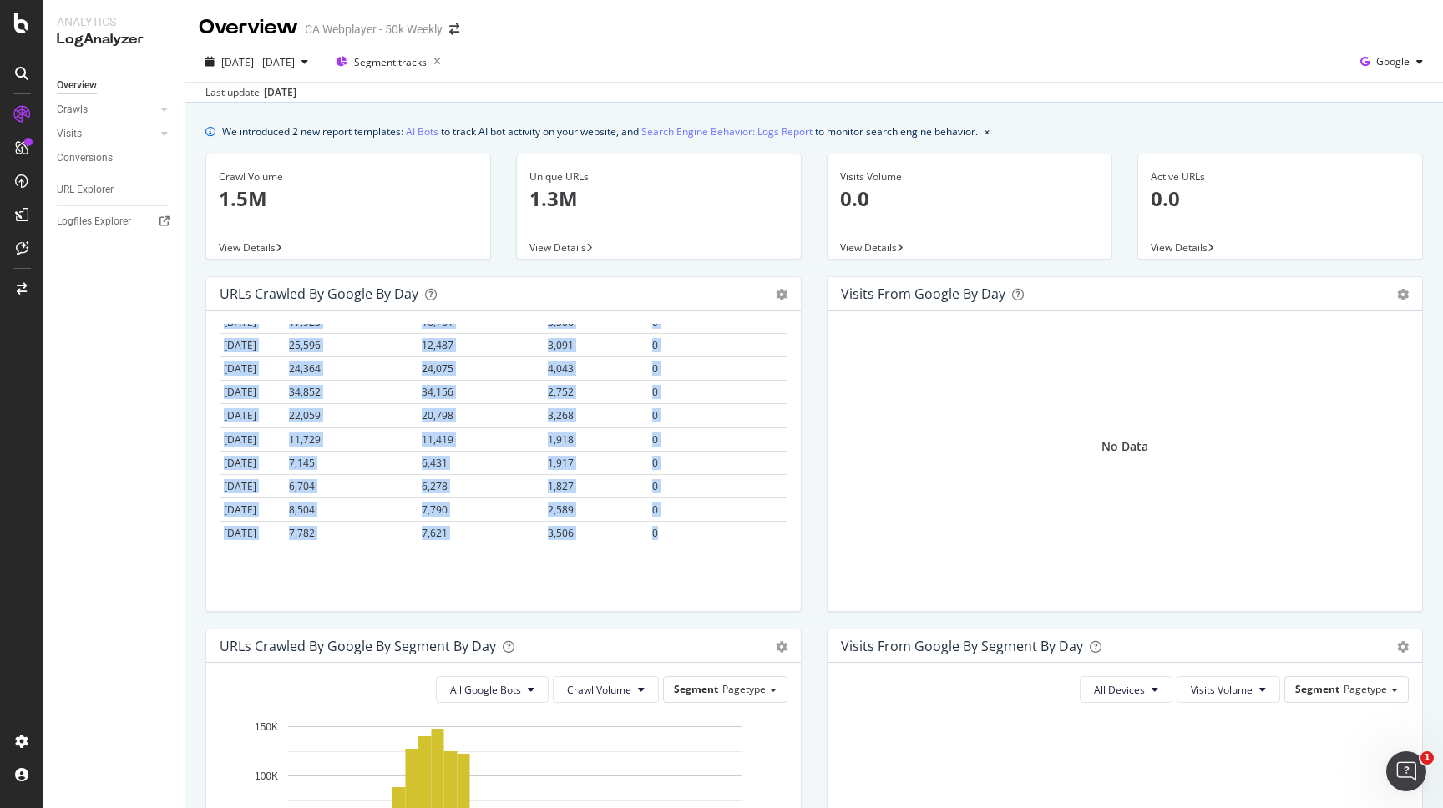
drag, startPoint x: 225, startPoint y: 346, endPoint x: 704, endPoint y: 525, distance: 511.4
click at [704, 525] on table "Date Crawl Volume Unique URLs New URLs Warning Crawl [DATE] 40,428 40,339 33,67…" at bounding box center [504, 115] width 568 height 858
copy table "Date Crawl Volume Unique URLs New URLs Warning Crawl [DATE] 40,428 40,339 33,67…"
